Goal: Task Accomplishment & Management: Use online tool/utility

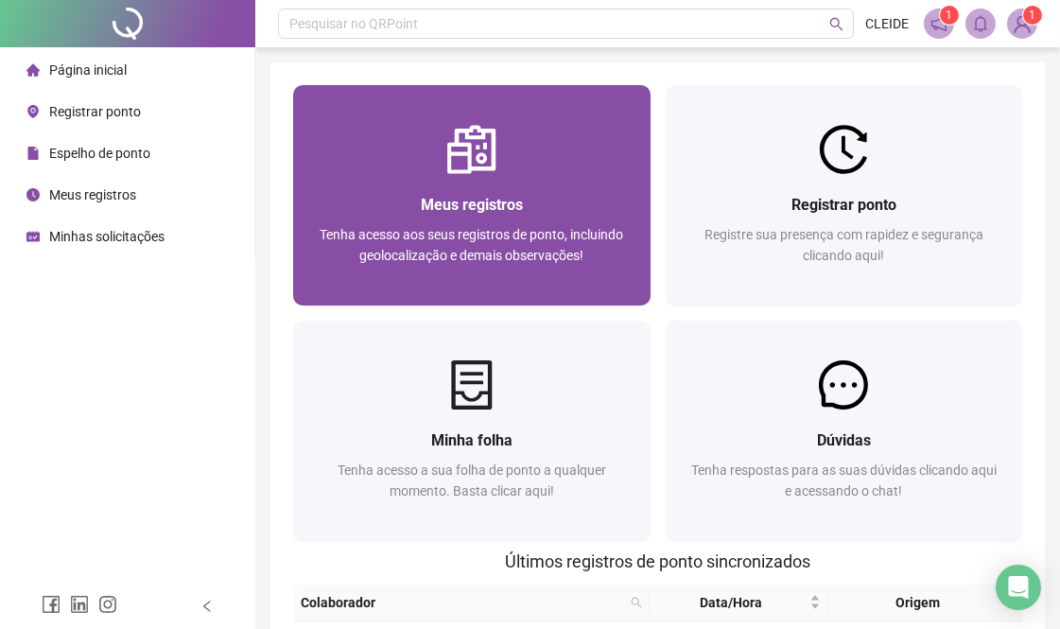
click at [487, 208] on span "Meus registros" at bounding box center [472, 205] width 102 height 18
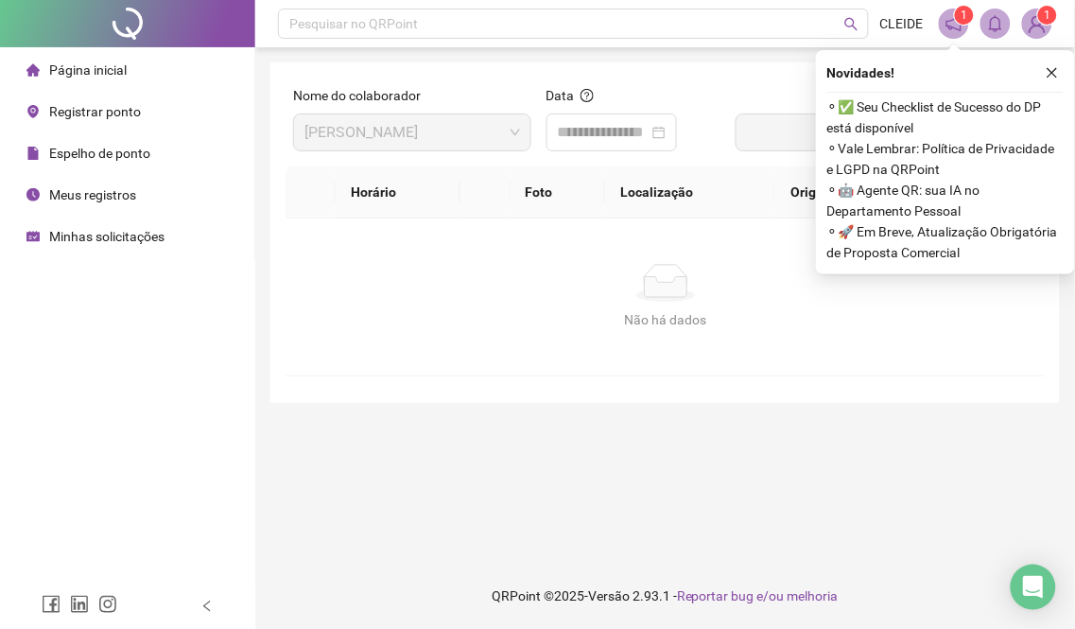
click at [79, 106] on span "Registrar ponto" at bounding box center [95, 111] width 92 height 15
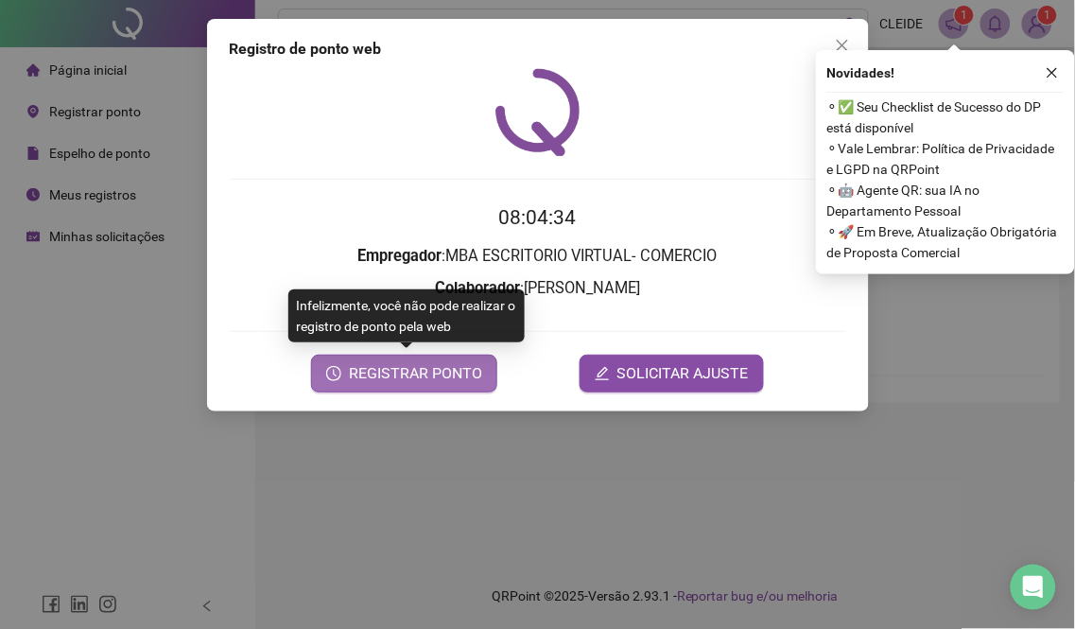
click at [467, 375] on span "REGISTRAR PONTO" at bounding box center [415, 373] width 133 height 23
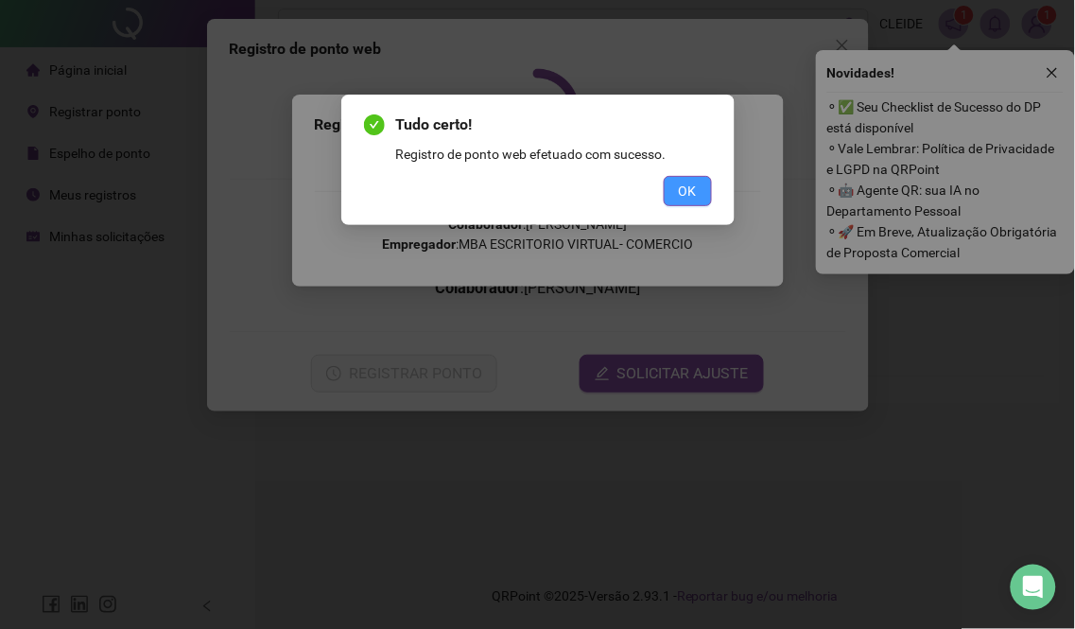
click at [673, 194] on button "OK" at bounding box center [688, 191] width 48 height 30
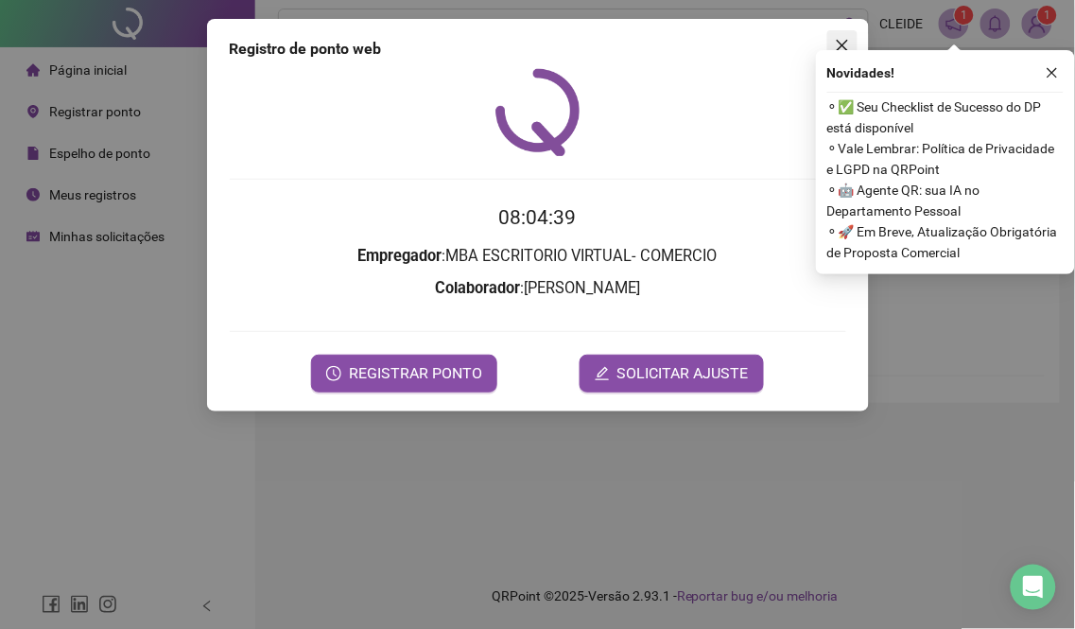
click at [845, 41] on icon "close" at bounding box center [842, 45] width 15 height 15
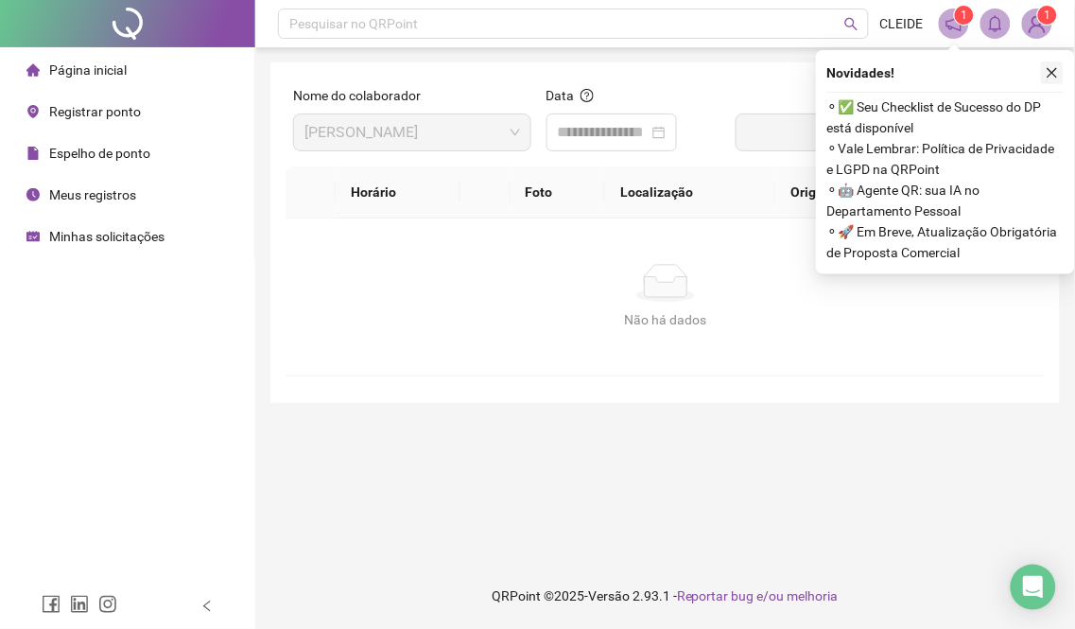
click at [1044, 78] on button "button" at bounding box center [1052, 72] width 23 height 23
